Goal: Feedback & Contribution: Leave review/rating

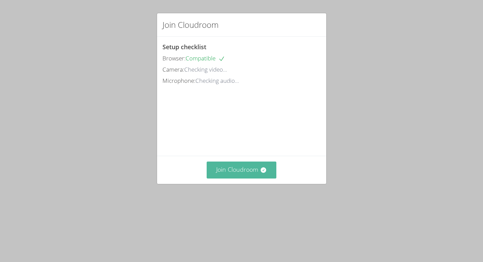
click at [228, 173] on button "Join Cloudroom" at bounding box center [242, 170] width 70 height 17
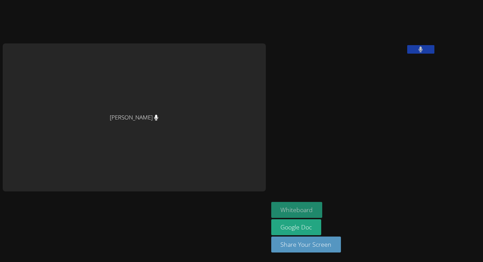
click at [271, 213] on button "Whiteboard" at bounding box center [296, 210] width 51 height 16
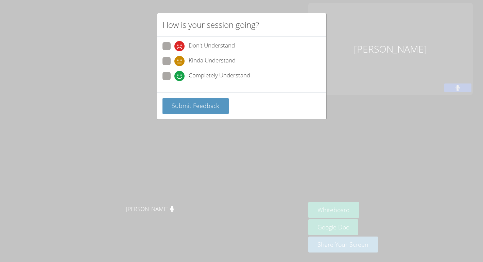
click at [174, 81] on span at bounding box center [174, 81] width 0 height 0
click at [174, 72] on input "Completely Understand" at bounding box center [177, 75] width 6 height 6
radio input "true"
click at [184, 102] on span "Submit Feedback" at bounding box center [196, 106] width 48 height 8
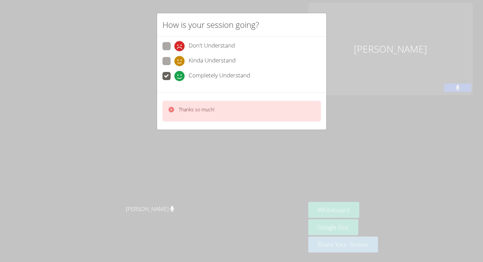
click at [222, 151] on div "How is your session going? Don't Understand Kinda Understand Completely Underst…" at bounding box center [241, 131] width 483 height 262
